Goal: Find specific page/section: Find specific page/section

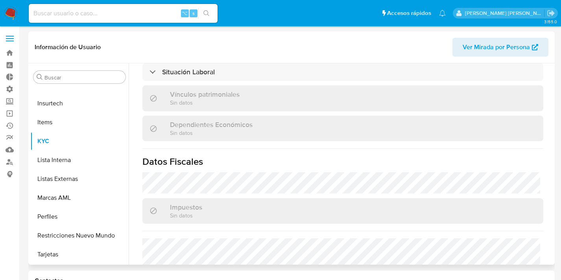
scroll to position [490, 0]
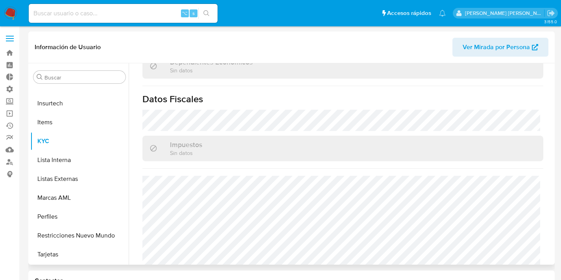
select select "10"
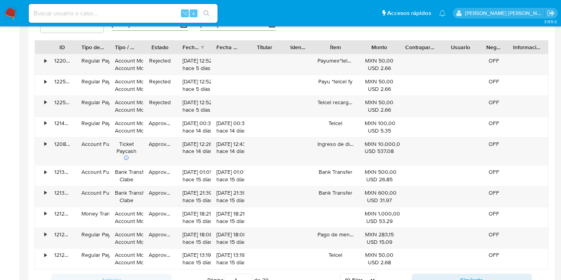
scroll to position [698, 0]
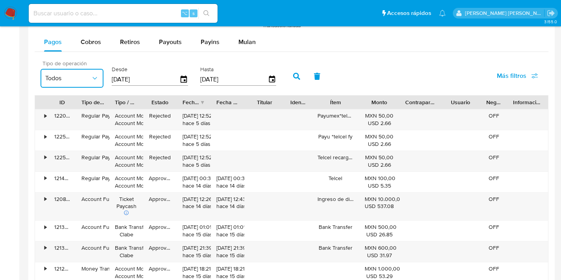
click at [86, 84] on button "Todos" at bounding box center [72, 78] width 63 height 19
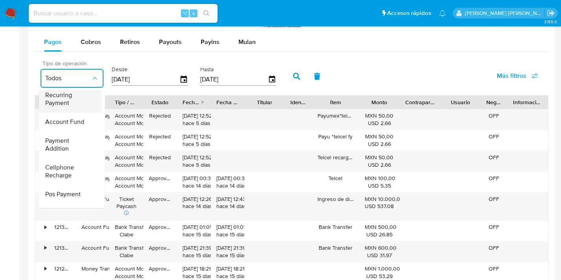
scroll to position [79, 0]
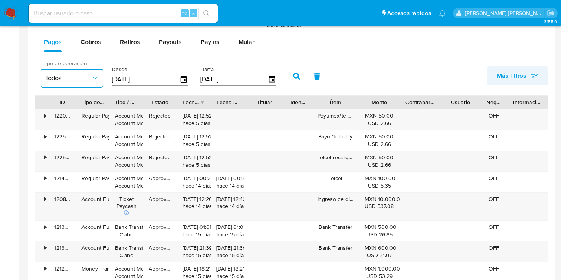
click at [502, 70] on span "Más filtros" at bounding box center [512, 76] width 30 height 19
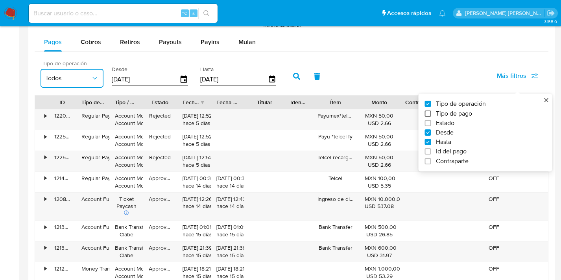
click at [428, 111] on input "Tipo de pago" at bounding box center [428, 114] width 6 height 6
checkbox input "true"
type input "24/05/2025"
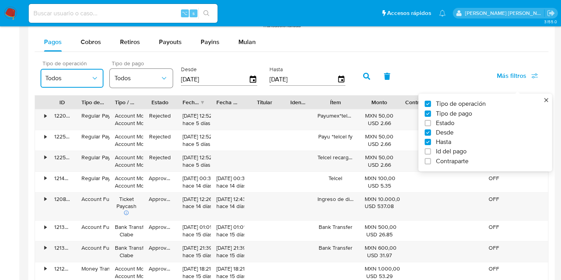
click at [140, 78] on span "Todos" at bounding box center [138, 78] width 46 height 8
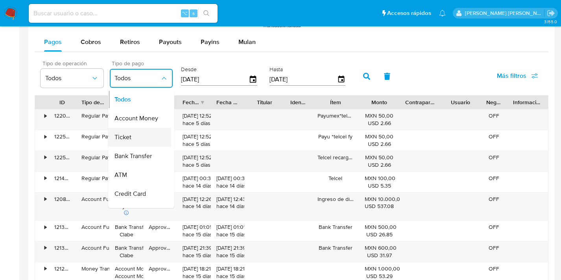
click at [132, 135] on div "Ticket" at bounding box center [138, 137] width 46 height 19
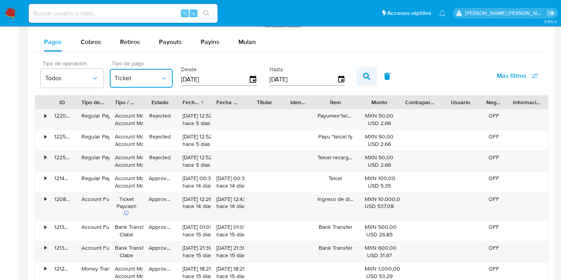
click at [361, 76] on button "button" at bounding box center [367, 76] width 20 height 19
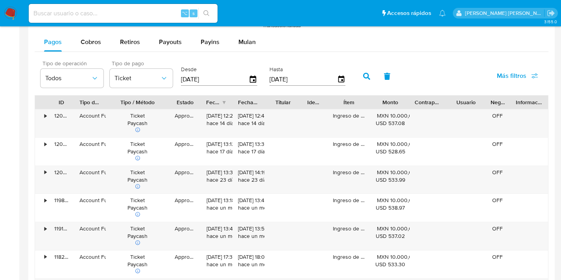
drag, startPoint x: 142, startPoint y: 104, endPoint x: 169, endPoint y: 103, distance: 27.6
click at [169, 103] on div at bounding box center [169, 102] width 14 height 13
click at [9, 14] on img at bounding box center [10, 13] width 13 height 13
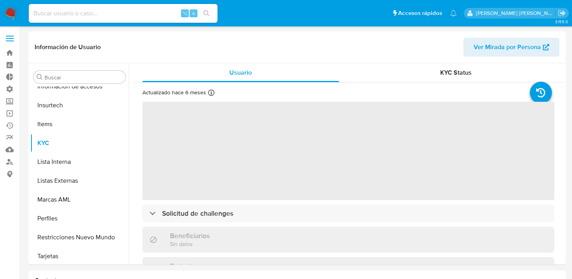
scroll to position [333, 0]
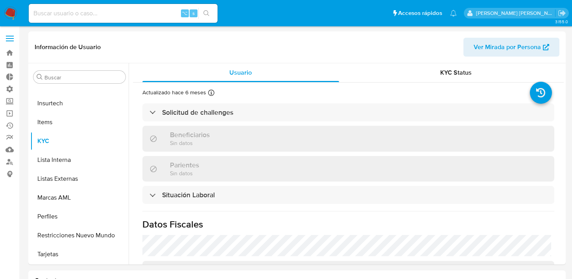
select select "10"
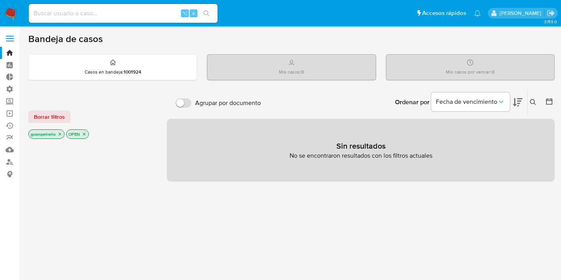
click at [60, 133] on icon "close-filter" at bounding box center [60, 134] width 3 height 3
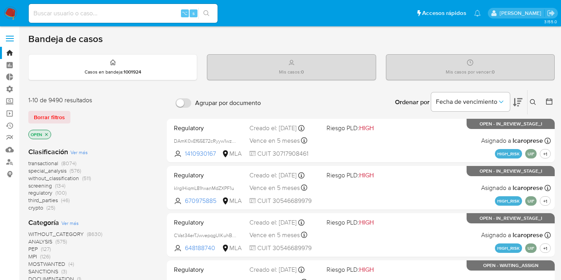
click at [48, 136] on icon "close-filter" at bounding box center [46, 134] width 5 height 5
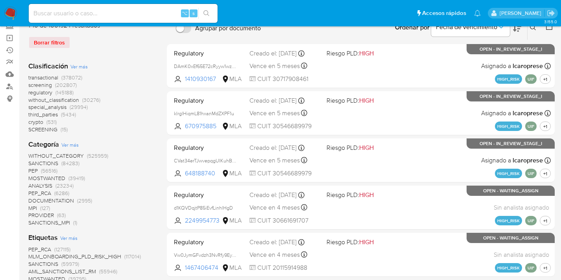
scroll to position [102, 0]
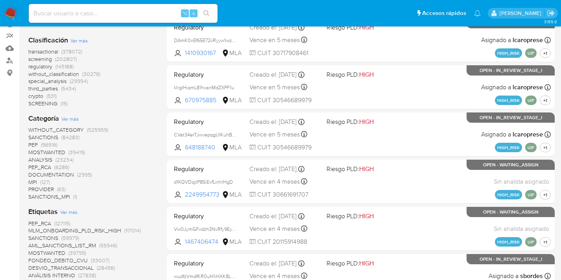
click at [35, 143] on span "PEP" at bounding box center [32, 145] width 9 height 8
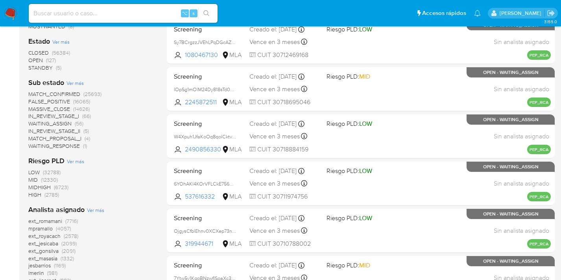
scroll to position [301, 0]
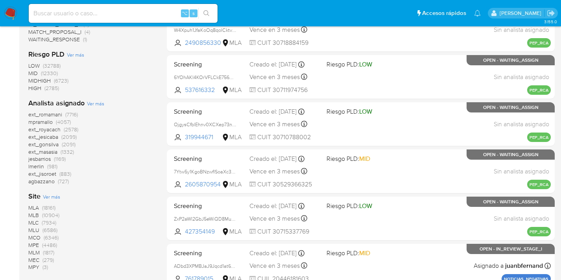
click at [33, 253] on span "MLM" at bounding box center [33, 253] width 11 height 8
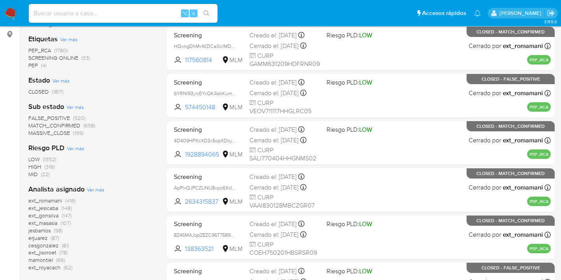
scroll to position [143, 0]
